Goal: Information Seeking & Learning: Understand process/instructions

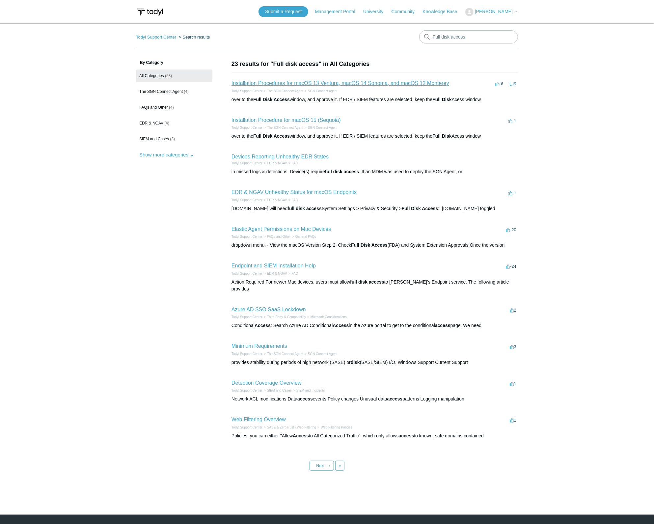
click at [353, 84] on link "Installation Procedures for macOS 13 Ventura, macOS 14 Sonoma, and macOS 12 Mon…" at bounding box center [340, 83] width 218 height 6
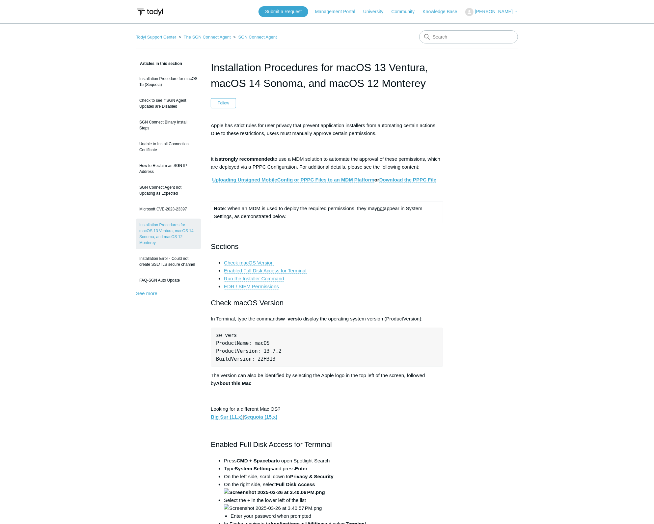
click at [307, 179] on link "Uploading Unsigned MobileConfig or PPPC Files to an MDM Platform" at bounding box center [293, 180] width 162 height 6
drag, startPoint x: 276, startPoint y: 163, endPoint x: 296, endPoint y: 158, distance: 20.4
click at [296, 158] on p "It is strongly recommended to use a MDM solution to automate the approval of th…" at bounding box center [327, 163] width 232 height 16
drag, startPoint x: 296, startPoint y: 158, endPoint x: 272, endPoint y: 163, distance: 24.2
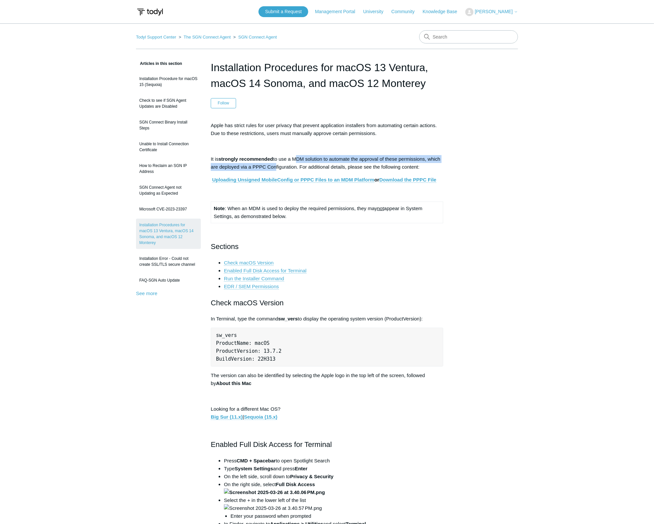
click at [272, 163] on p "It is strongly recommended to use a MDM solution to automate the approval of th…" at bounding box center [327, 163] width 232 height 16
click at [308, 162] on p "It is strongly recommended to use a MDM solution to automate the approval of th…" at bounding box center [327, 163] width 232 height 16
click at [343, 179] on link "Uploading Unsigned MobileConfig or PPPC Files to an MDM Platform" at bounding box center [293, 180] width 162 height 6
drag, startPoint x: 73, startPoint y: 46, endPoint x: 76, endPoint y: 45, distance: 3.4
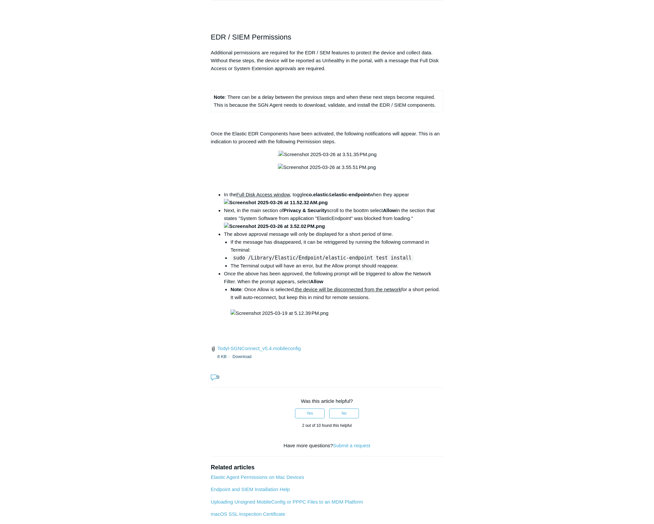
scroll to position [878, 0]
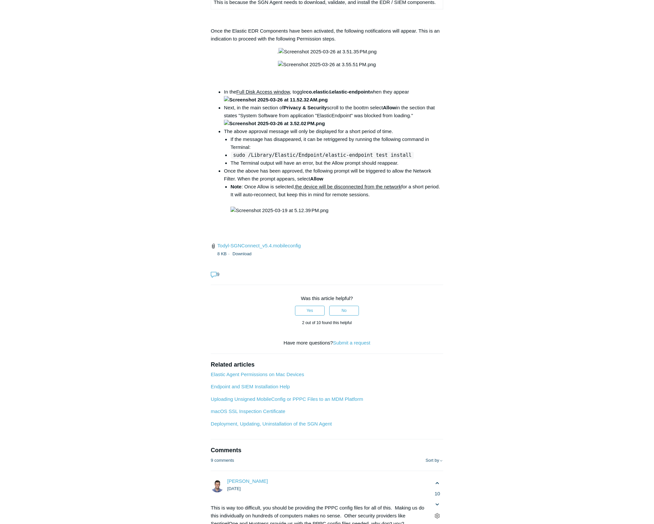
drag, startPoint x: 412, startPoint y: 216, endPoint x: 305, endPoint y: 221, distance: 107.5
drag, startPoint x: 305, startPoint y: 221, endPoint x: 310, endPoint y: 218, distance: 5.8
copy code "open /Library/PrivilegedHelperTools/"
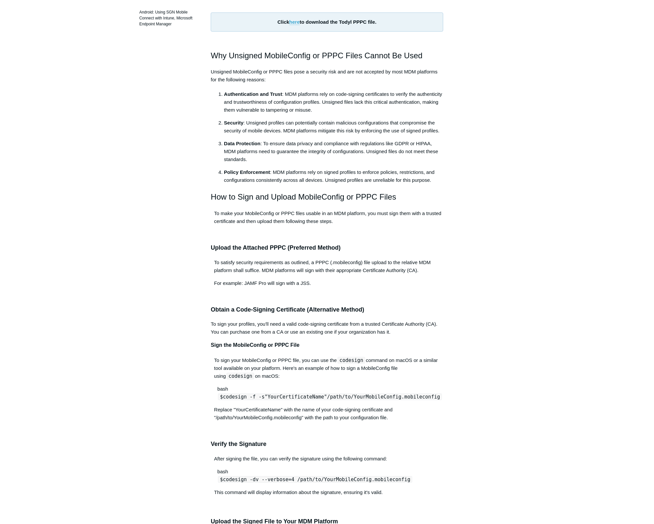
scroll to position [88, 0]
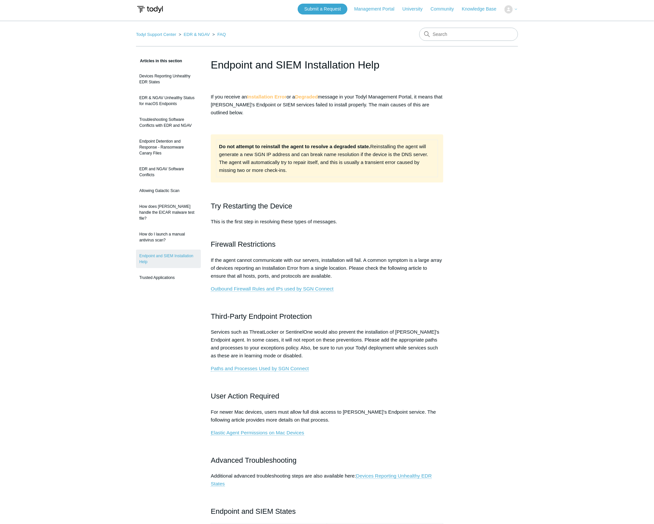
scroll to position [263, 0]
